Goal: Task Accomplishment & Management: Manage account settings

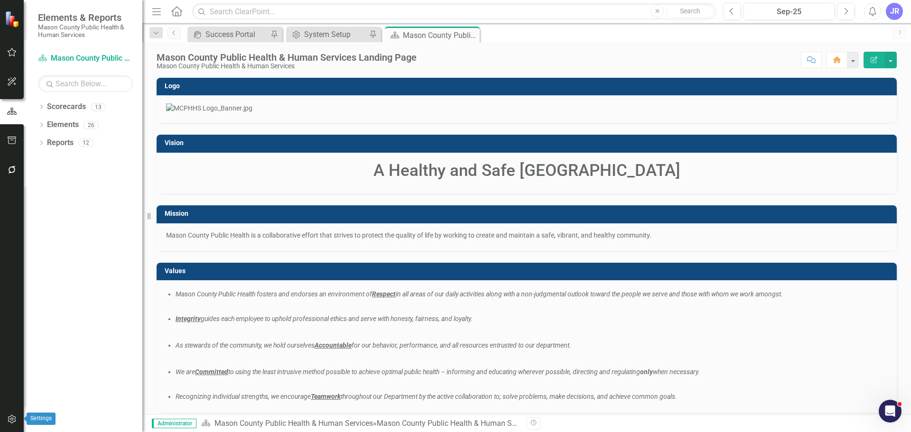
click at [7, 419] on icon "button" at bounding box center [12, 420] width 10 height 8
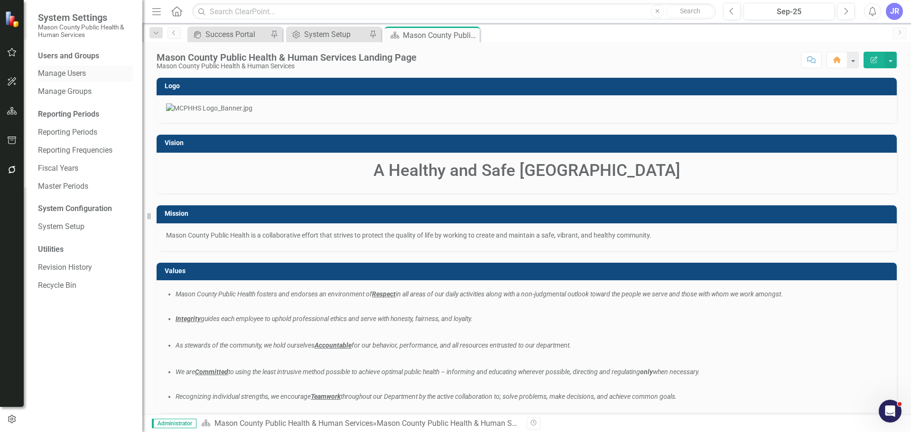
click at [77, 75] on link "Manage Users" at bounding box center [85, 73] width 95 height 11
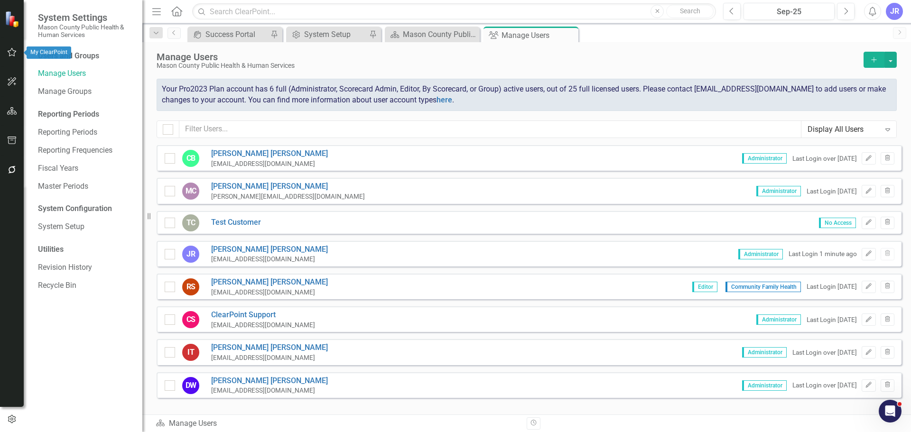
click at [8, 52] on icon "button" at bounding box center [12, 52] width 9 height 9
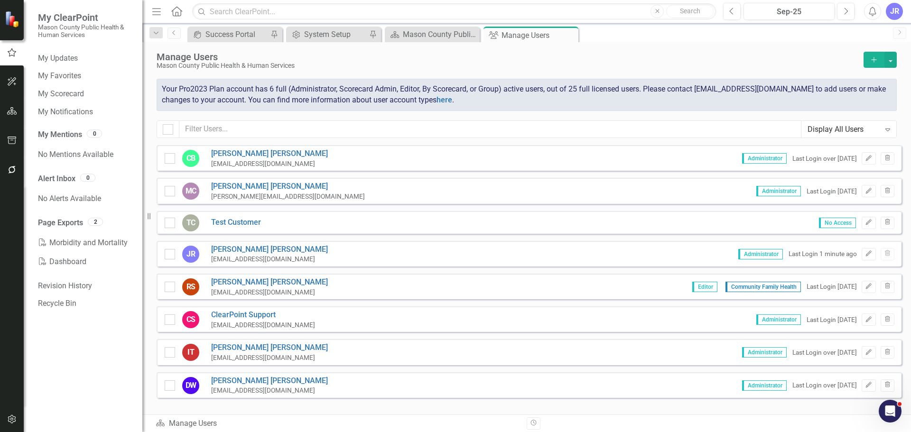
click at [13, 22] on img at bounding box center [13, 19] width 17 height 17
click at [11, 116] on button "button" at bounding box center [11, 112] width 21 height 20
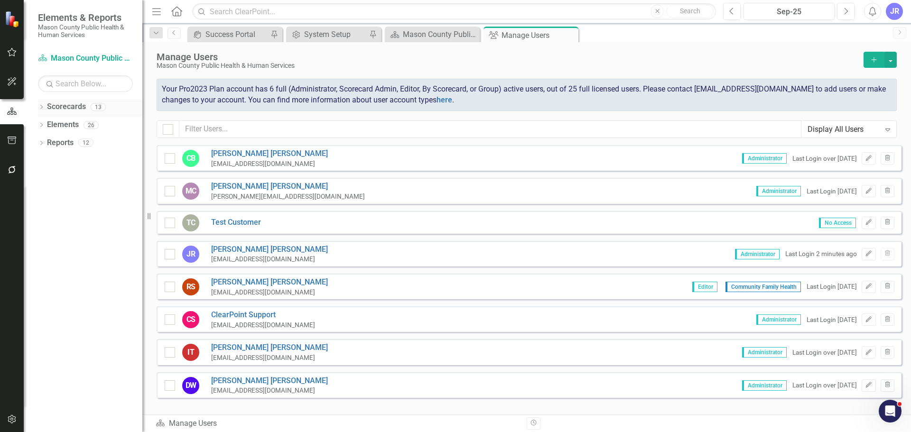
click at [41, 107] on icon "Dropdown" at bounding box center [41, 107] width 7 height 5
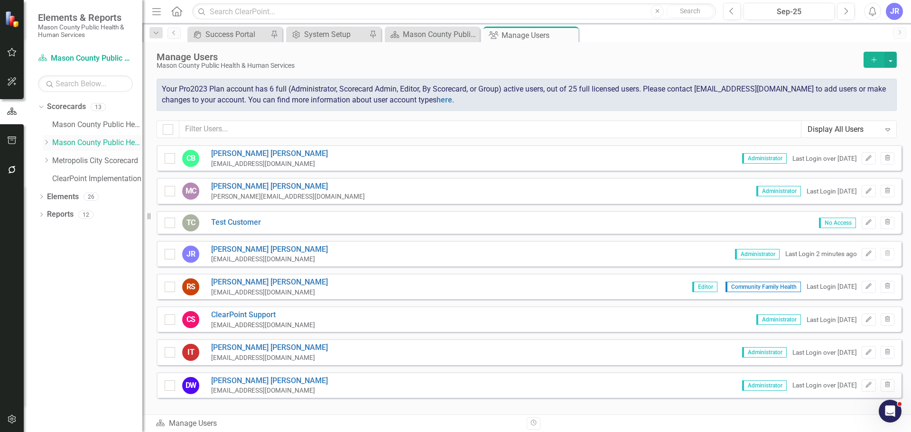
click at [47, 143] on icon "Dropdown" at bounding box center [46, 143] width 7 height 6
click at [75, 216] on link "Administration" at bounding box center [102, 214] width 81 height 11
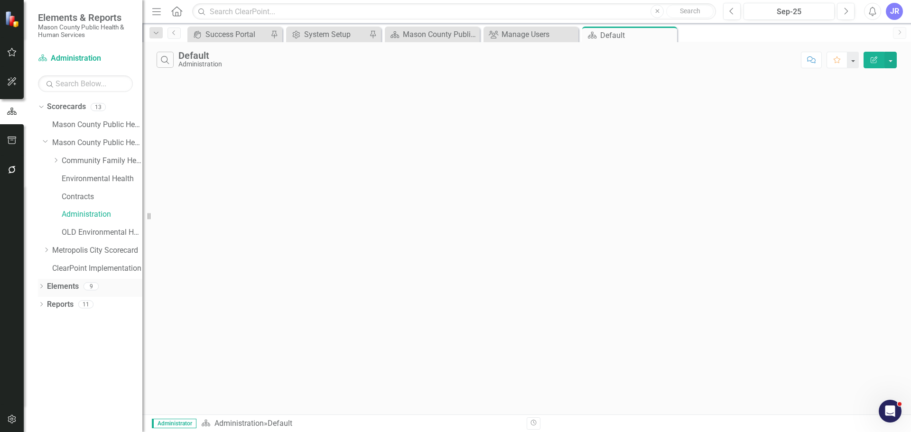
click at [40, 285] on icon "Dropdown" at bounding box center [41, 287] width 7 height 5
click at [62, 285] on link "Elements" at bounding box center [63, 286] width 32 height 11
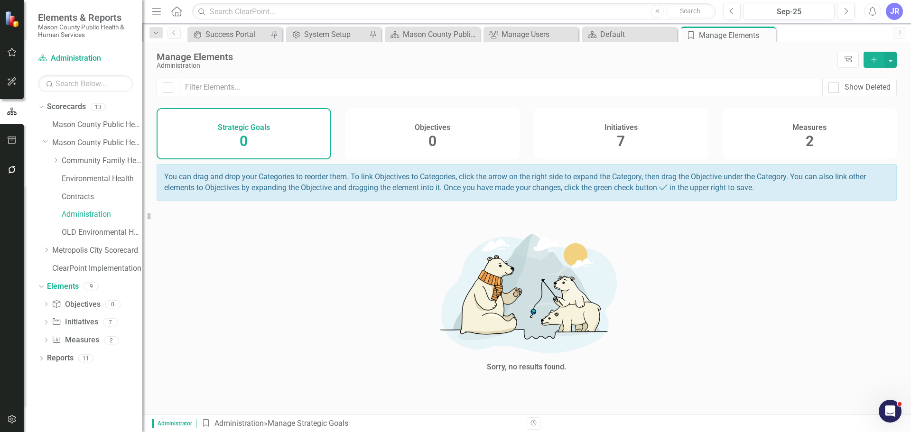
click at [604, 135] on div "Initiatives 7" at bounding box center [621, 133] width 175 height 51
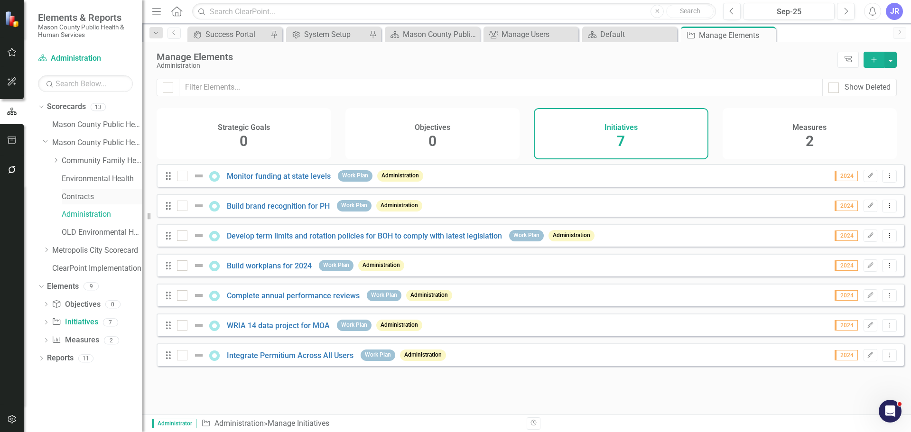
click at [65, 199] on link "Contracts" at bounding box center [102, 197] width 81 height 11
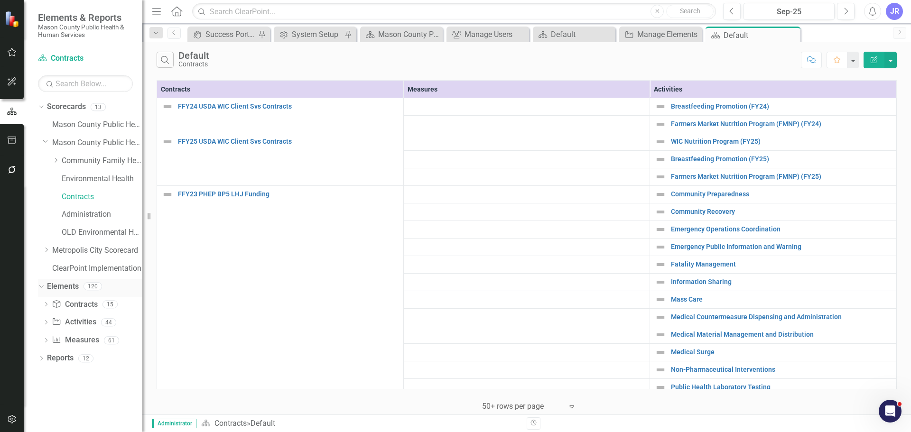
click at [65, 284] on link "Elements" at bounding box center [63, 286] width 32 height 11
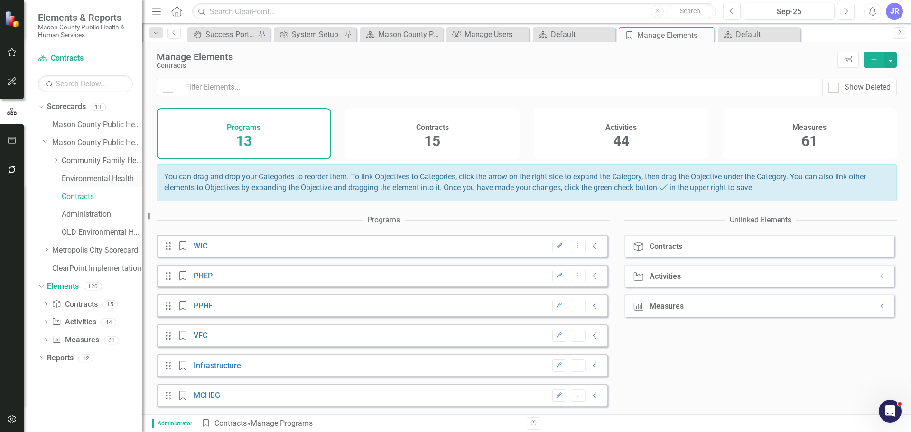
click at [118, 180] on link "Environmental Health" at bounding box center [102, 179] width 81 height 11
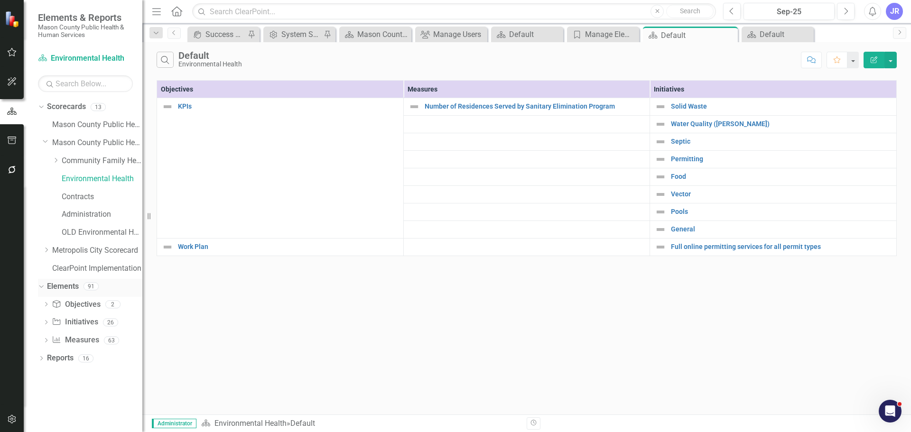
click at [59, 284] on link "Elements" at bounding box center [63, 286] width 32 height 11
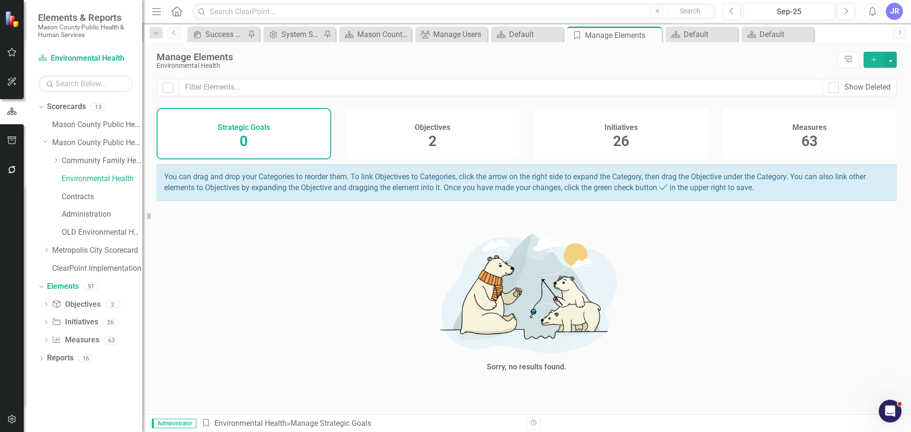
click at [725, 137] on div "Measures 63" at bounding box center [810, 133] width 175 height 51
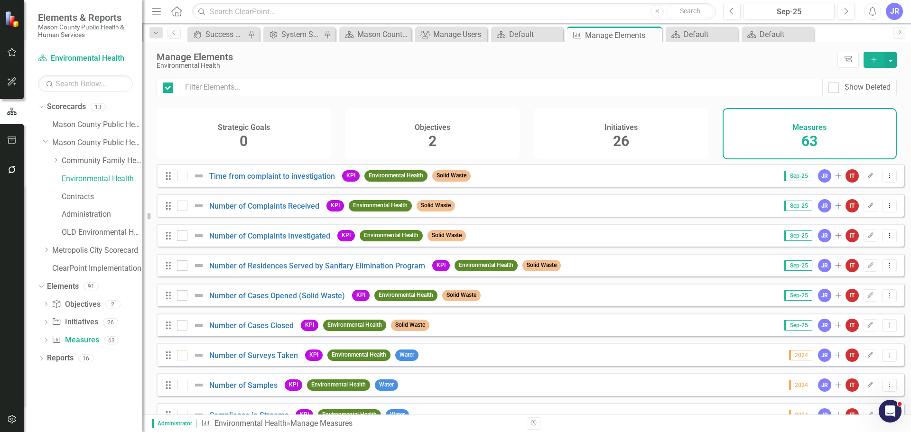
checkbox input "false"
click at [261, 181] on link "Time from complaint to investigation" at bounding box center [272, 176] width 126 height 9
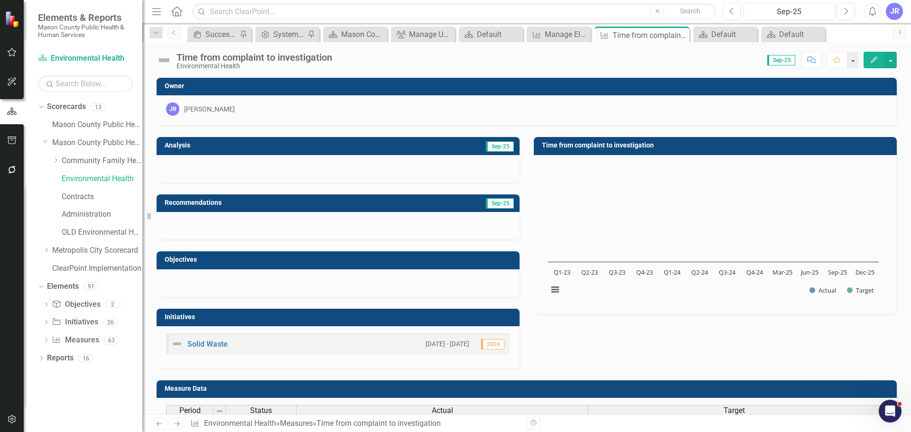
click at [880, 65] on button "Edit" at bounding box center [874, 60] width 21 height 17
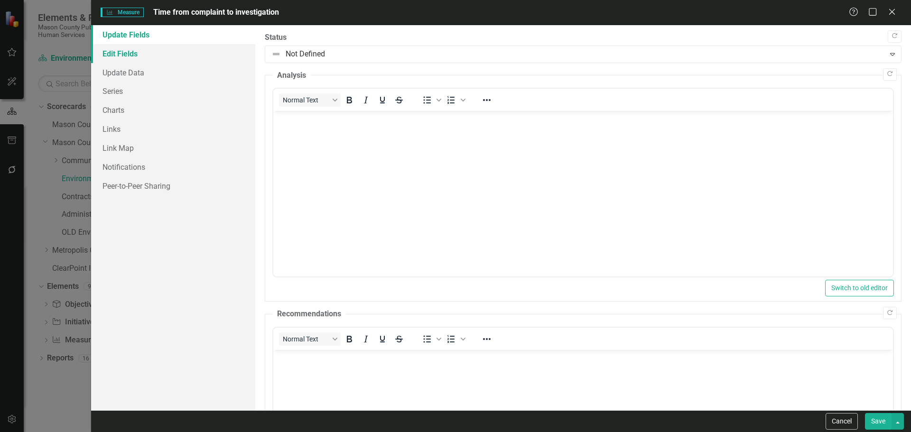
click at [130, 54] on link "Edit Fields" at bounding box center [173, 53] width 164 height 19
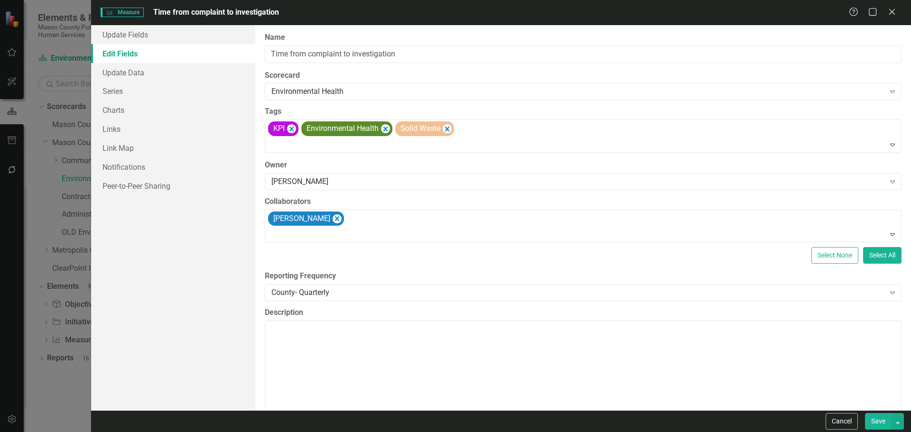
click at [886, 13] on div "Help Maximize Close" at bounding box center [875, 12] width 53 height 11
click at [890, 13] on icon "Close" at bounding box center [892, 11] width 12 height 9
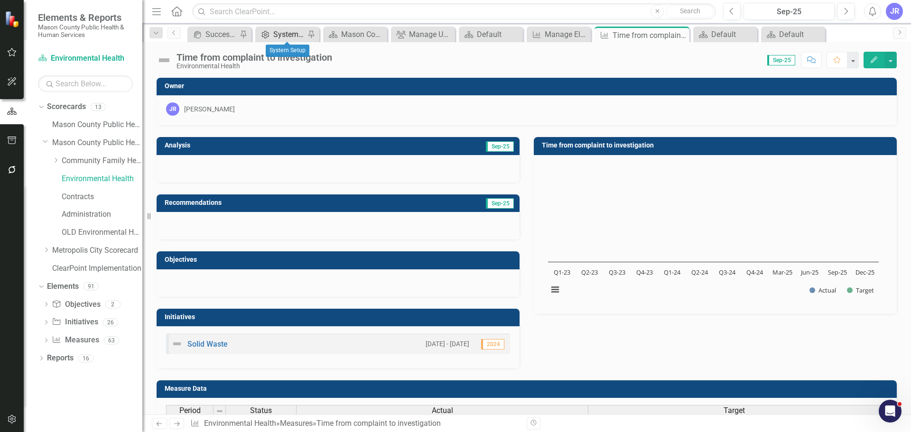
click at [273, 33] on div "System Setup" at bounding box center [289, 34] width 32 height 12
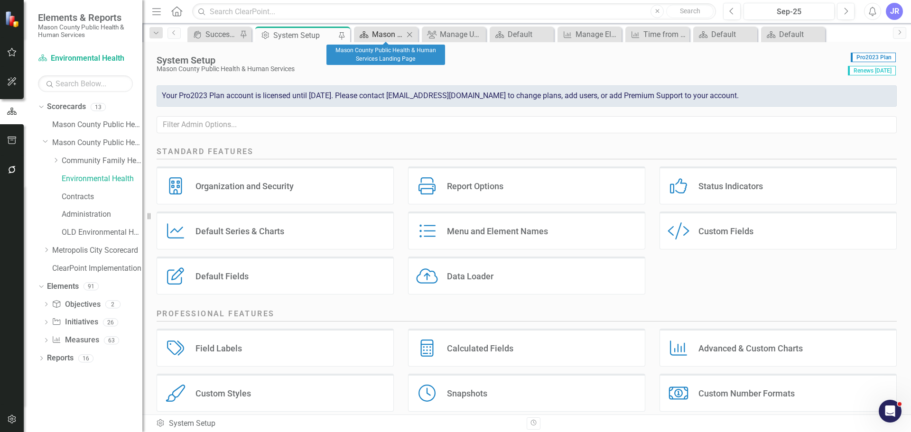
click at [374, 36] on div "Mason County Public Health & Human Services Landing Page" at bounding box center [388, 34] width 32 height 12
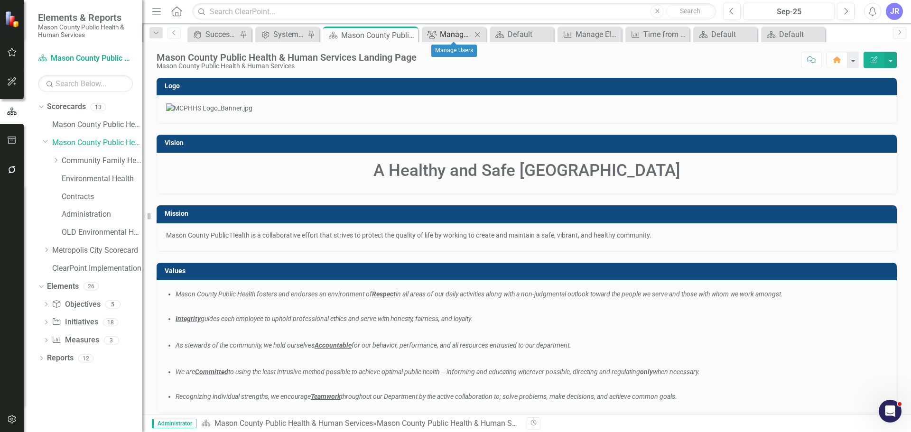
click at [439, 35] on link "Group Manage Users" at bounding box center [447, 34] width 47 height 12
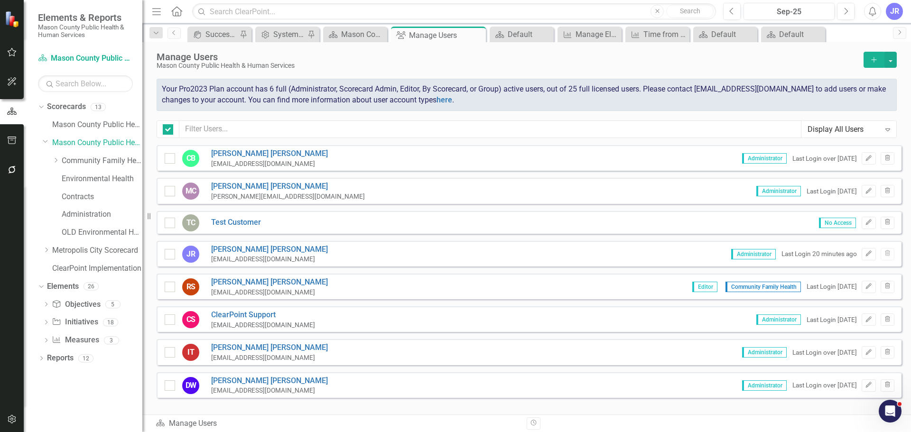
checkbox input "false"
click at [252, 282] on link "[PERSON_NAME]" at bounding box center [269, 282] width 117 height 11
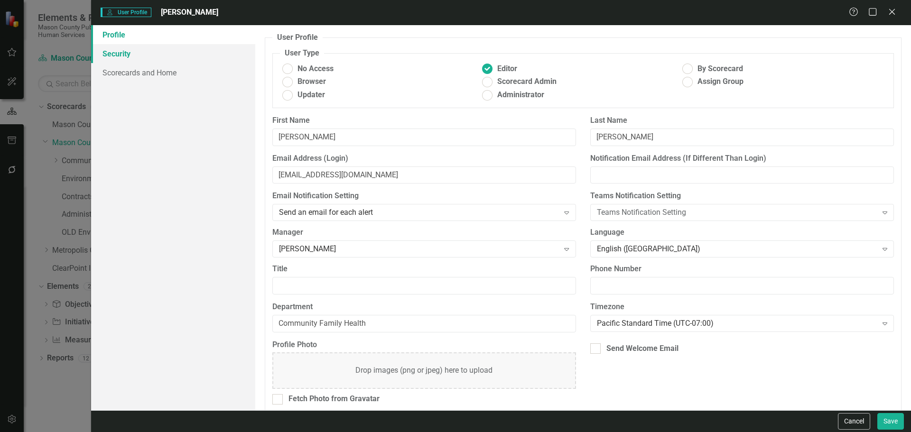
click at [123, 55] on link "Security" at bounding box center [173, 53] width 164 height 19
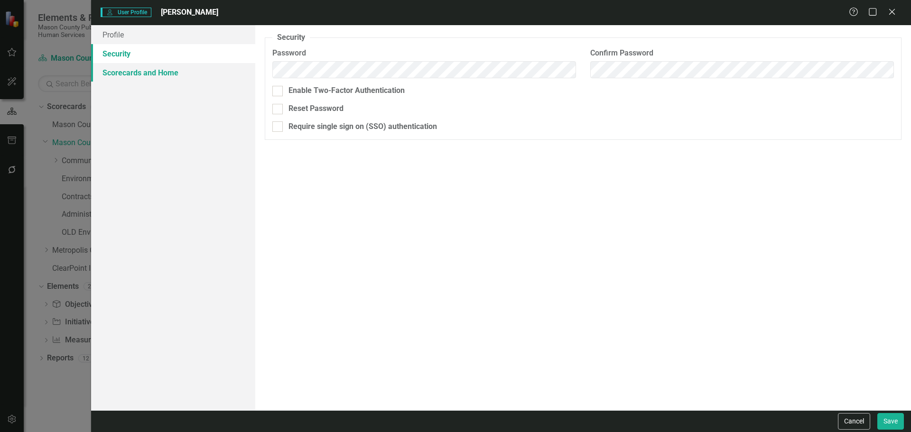
click at [127, 71] on link "Scorecards and Home" at bounding box center [173, 72] width 164 height 19
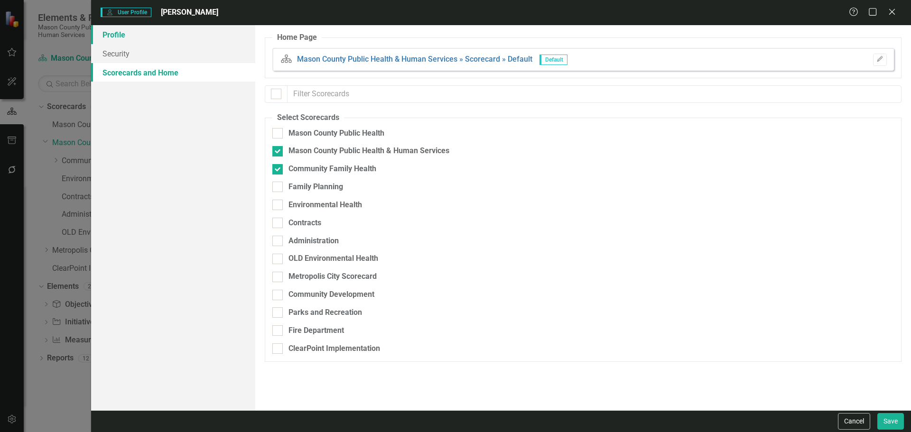
click at [125, 38] on link "Profile" at bounding box center [173, 34] width 164 height 19
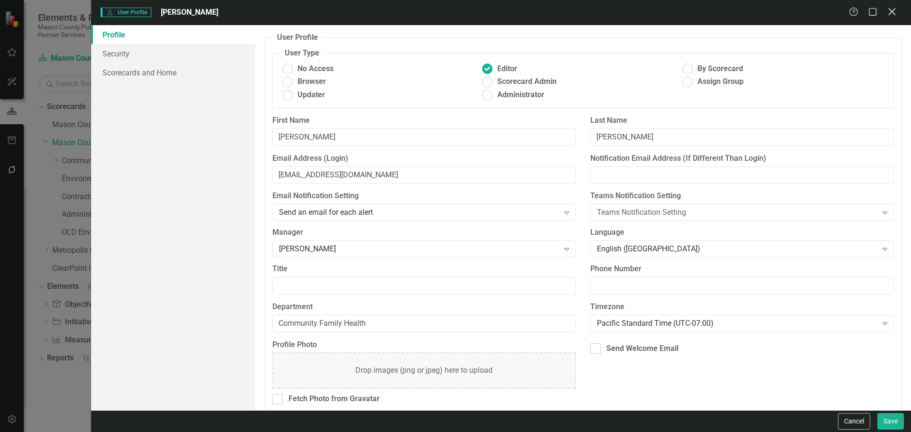
click at [891, 11] on icon "Close" at bounding box center [892, 11] width 12 height 9
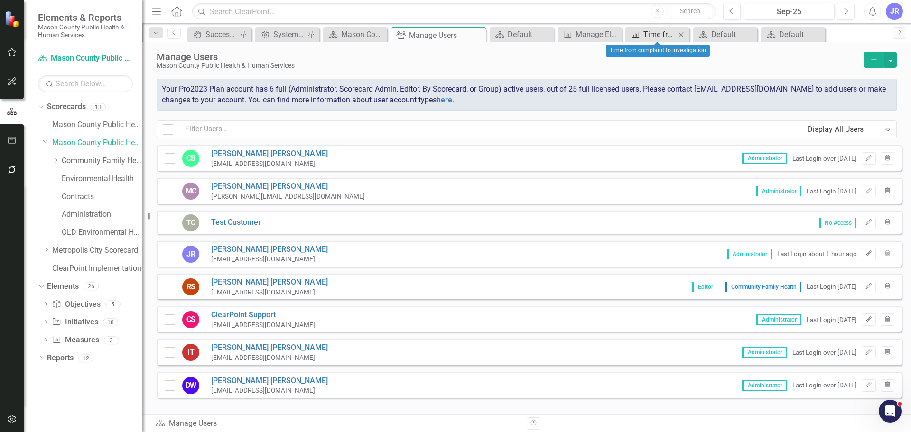
click at [648, 39] on div "Time from complaint to investigation" at bounding box center [660, 34] width 32 height 12
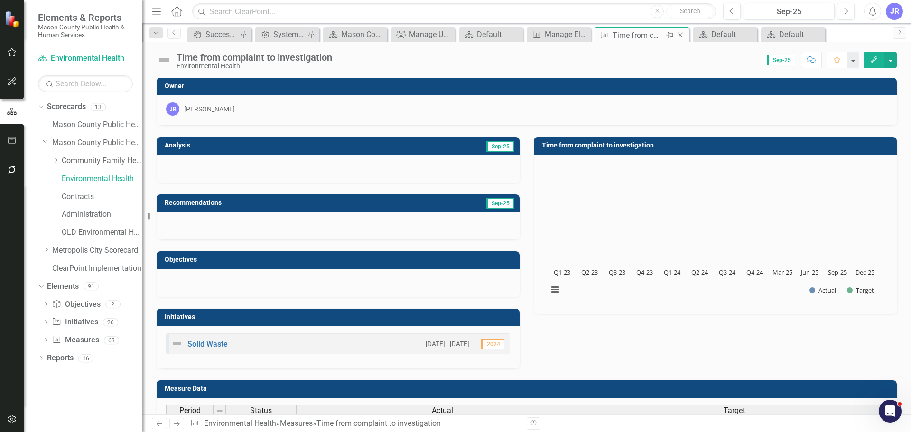
click at [681, 35] on icon at bounding box center [680, 35] width 5 height 5
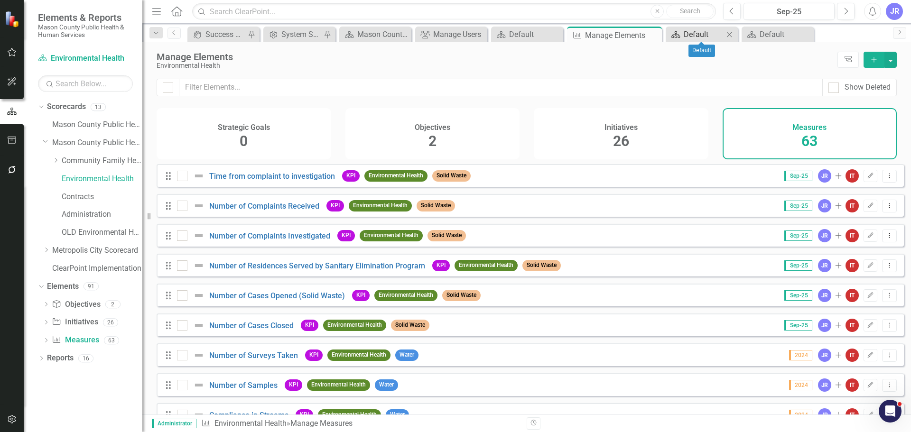
click at [696, 37] on div "Default" at bounding box center [704, 34] width 40 height 12
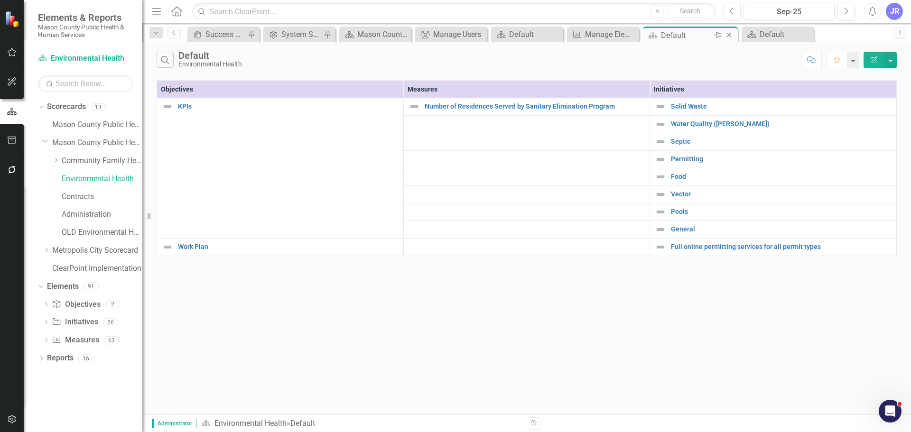
click at [730, 35] on icon "Close" at bounding box center [728, 35] width 9 height 8
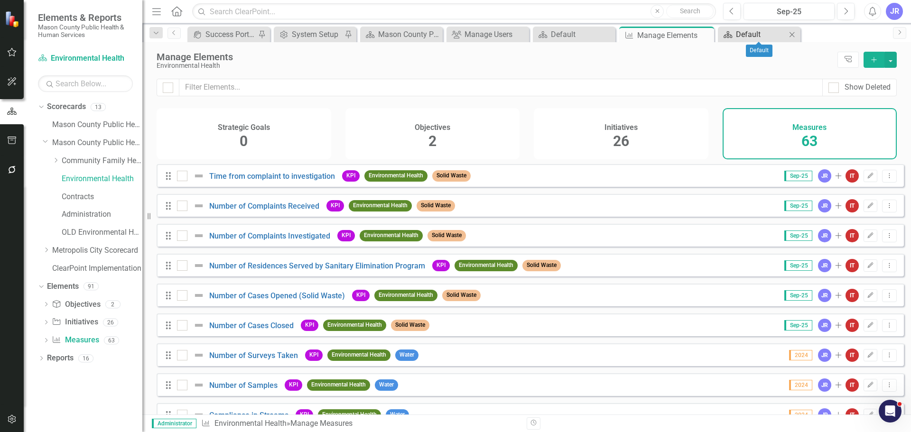
click at [744, 38] on div "Default" at bounding box center [761, 34] width 50 height 12
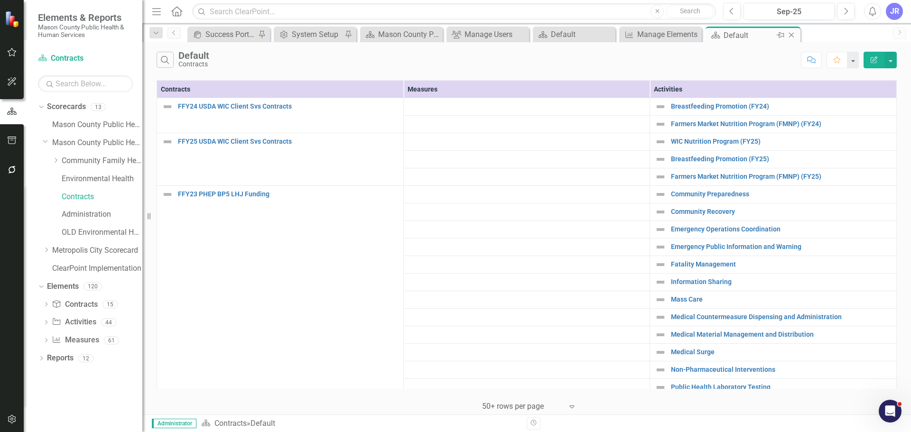
click at [791, 35] on icon "Close" at bounding box center [791, 35] width 9 height 8
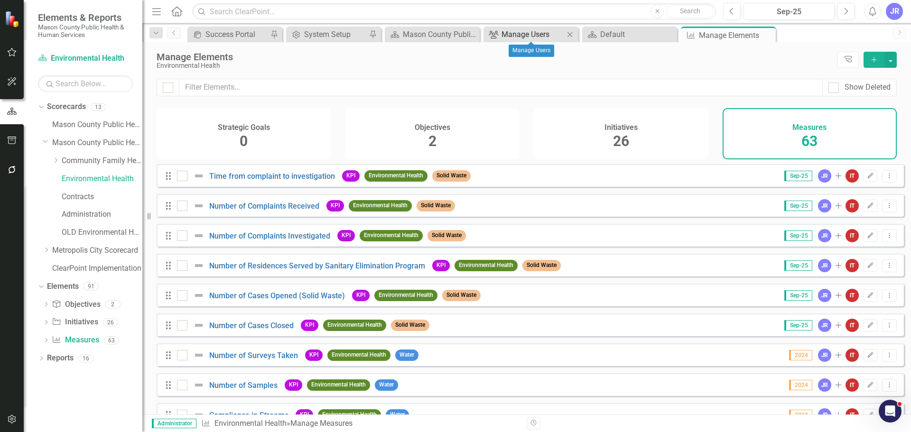
click at [539, 34] on div "Manage Users" at bounding box center [533, 34] width 63 height 12
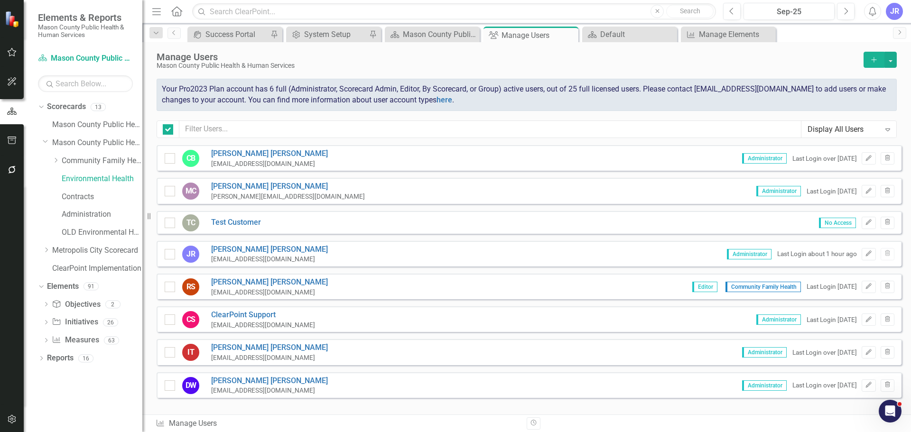
checkbox input "false"
